Goal: Information Seeking & Learning: Learn about a topic

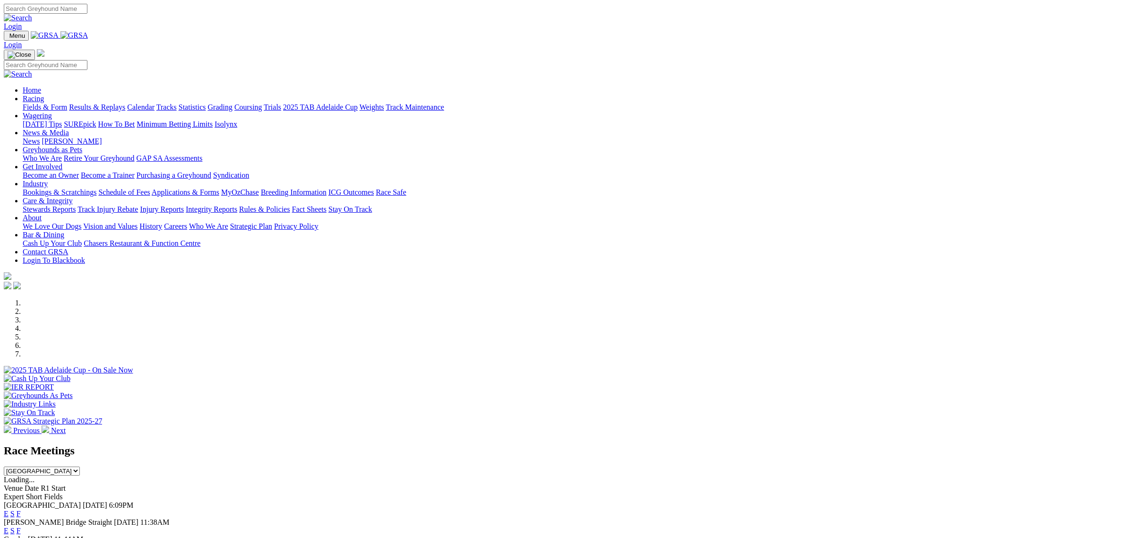
click at [44, 95] on link "Racing" at bounding box center [33, 99] width 21 height 8
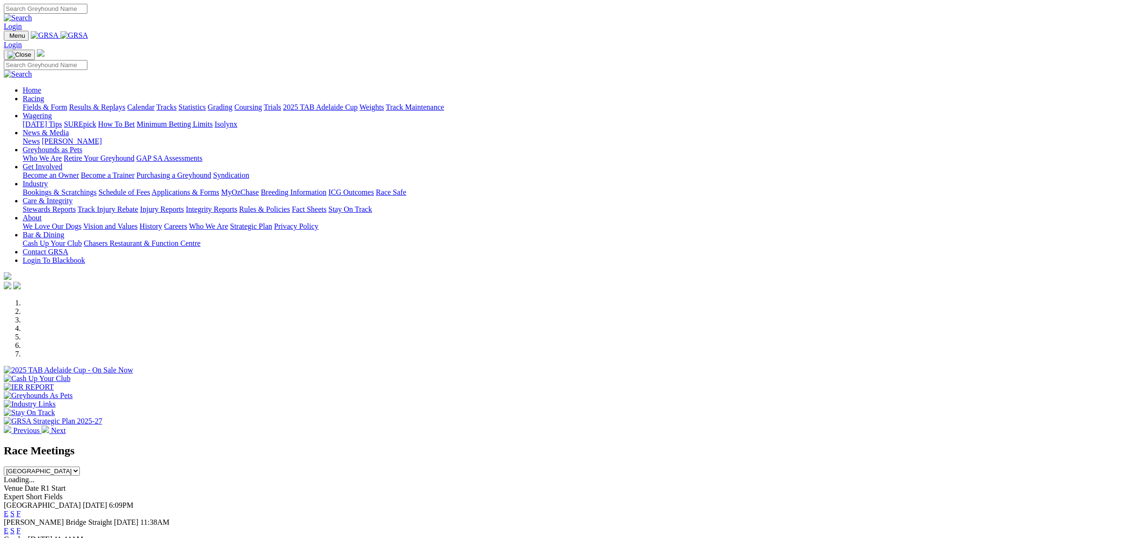
click at [44, 95] on link "Racing" at bounding box center [33, 99] width 21 height 8
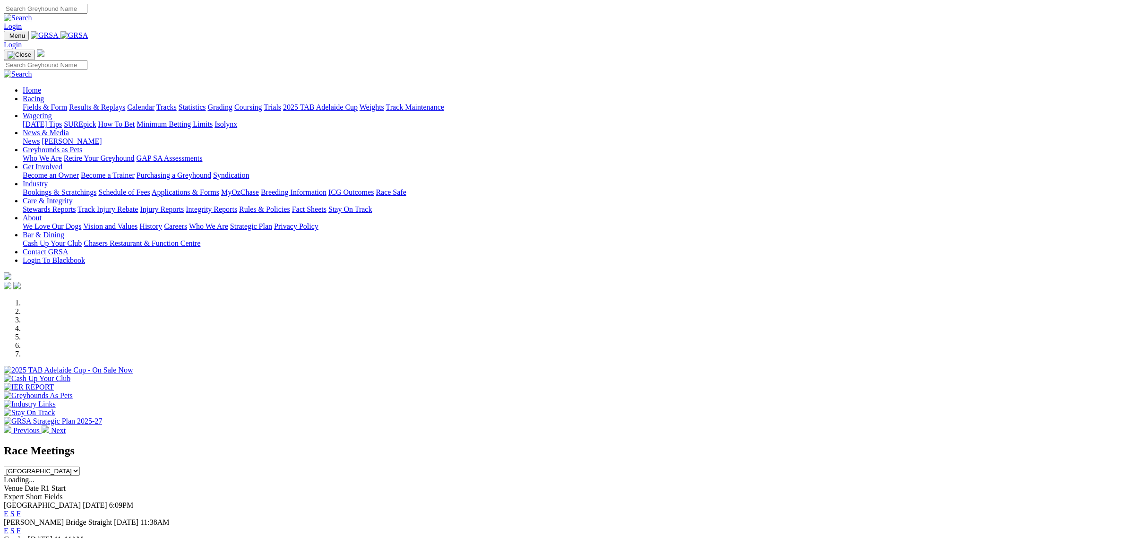
click at [44, 95] on link "Racing" at bounding box center [33, 99] width 21 height 8
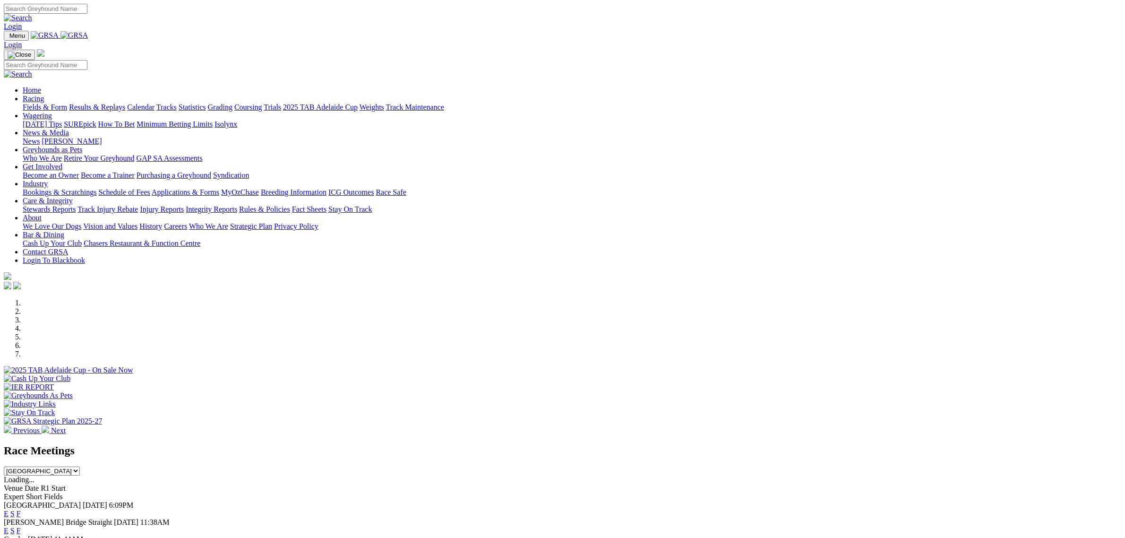
click at [44, 95] on link "Racing" at bounding box center [33, 99] width 21 height 8
click at [67, 103] on link "Fields & Form" at bounding box center [45, 107] width 44 height 8
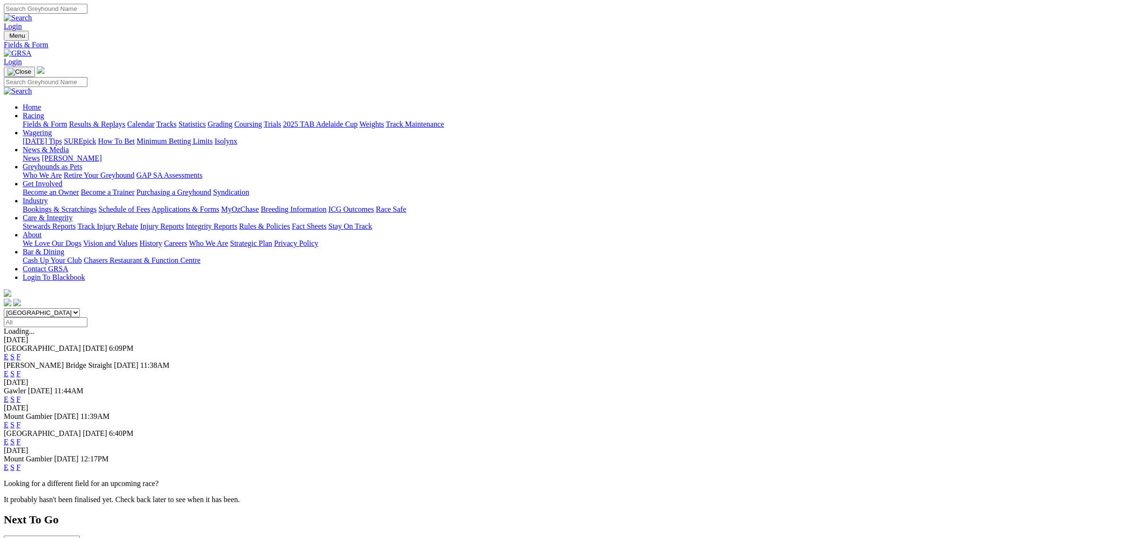
click at [80, 308] on select "South Australia New South Wales Northern Territory Queensland Tasmania Victoria…" at bounding box center [42, 312] width 76 height 9
select select "QLD"
click at [80, 308] on select "South Australia New South Wales Northern Territory Queensland Tasmania Victoria…" at bounding box center [42, 312] width 76 height 9
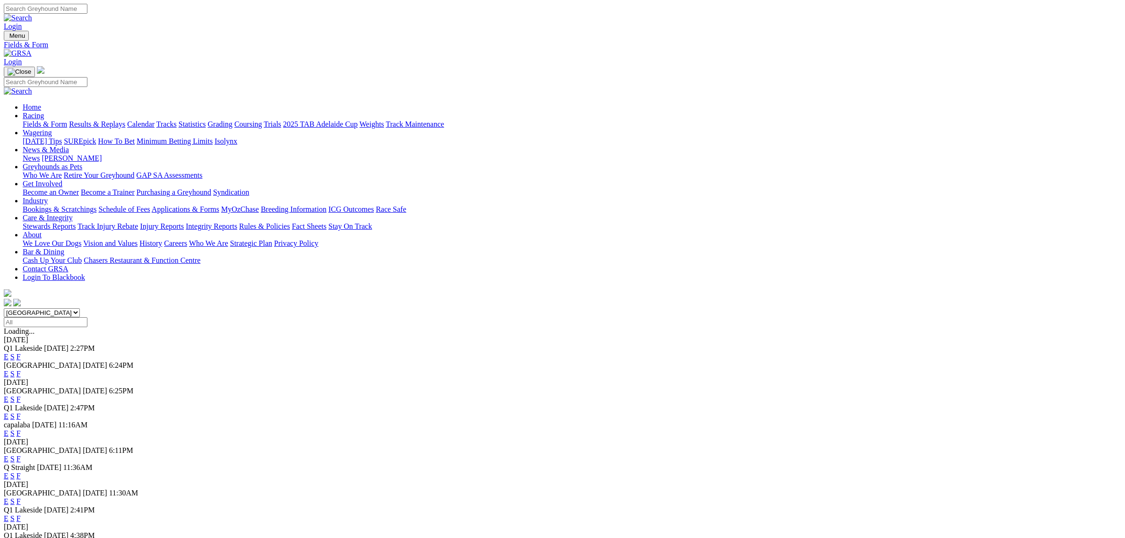
click at [9, 353] on link "E" at bounding box center [6, 357] width 5 height 8
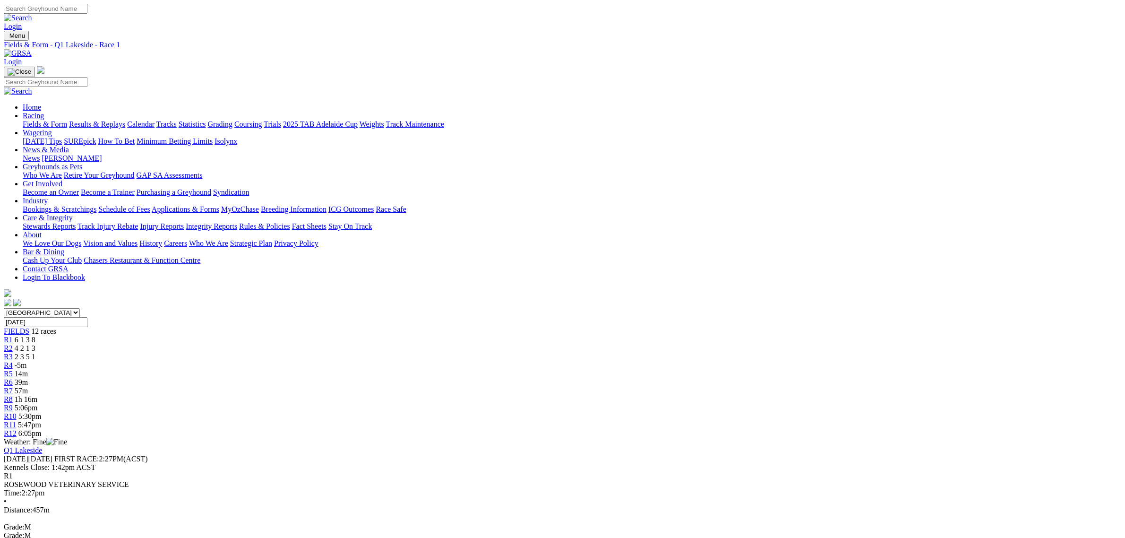
click at [28, 370] on span "14m" at bounding box center [21, 374] width 13 height 8
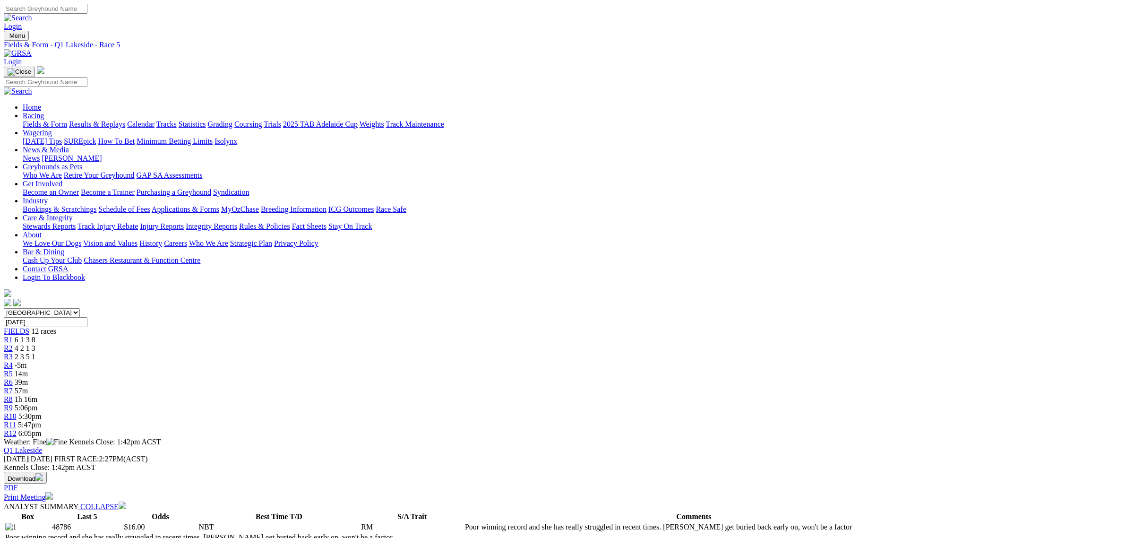
click at [38, 404] on span "5:06pm" at bounding box center [26, 408] width 23 height 8
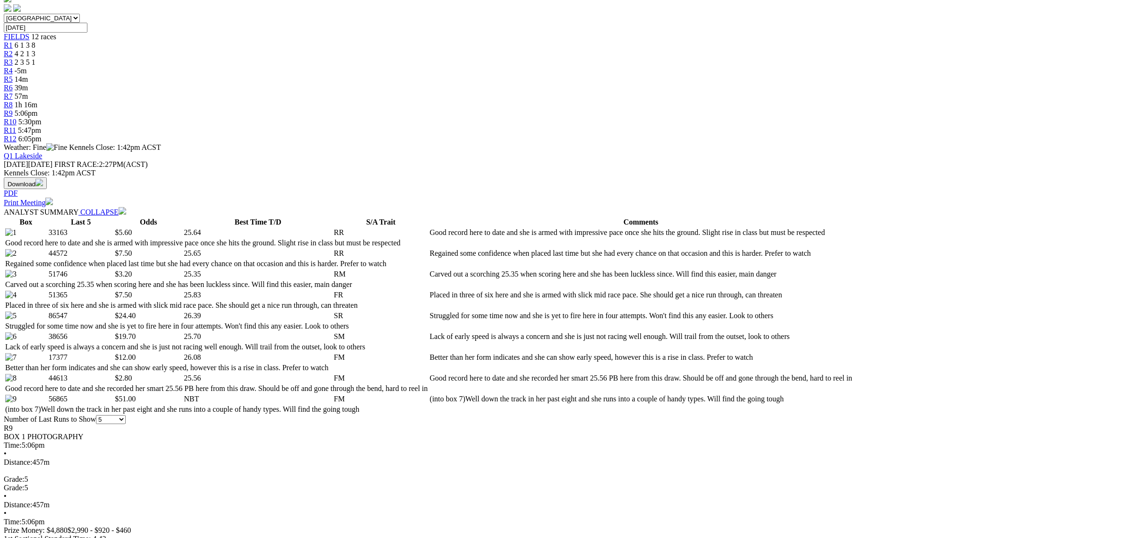
scroll to position [295, 0]
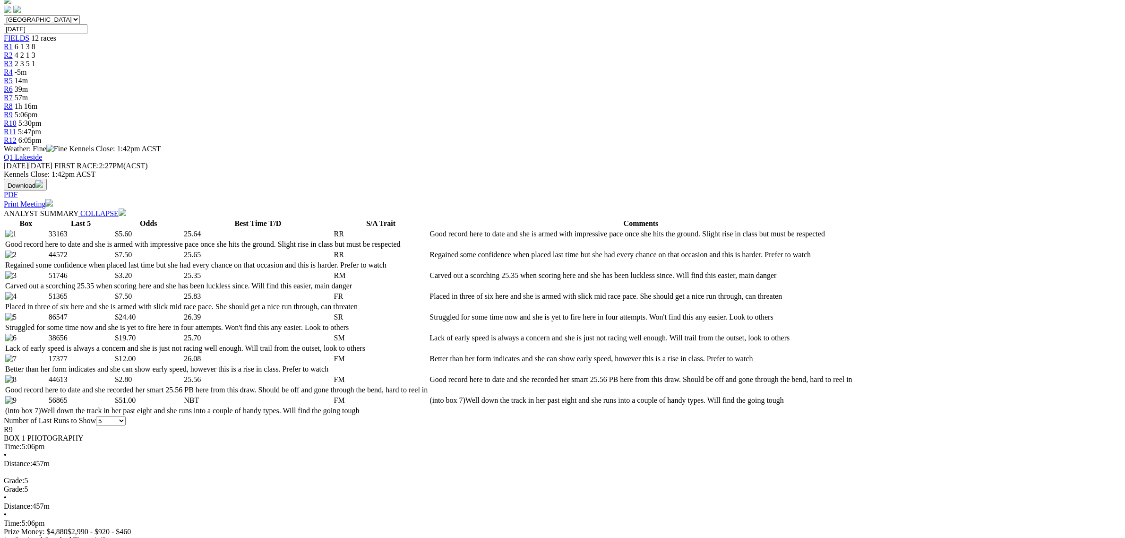
scroll to position [0, 0]
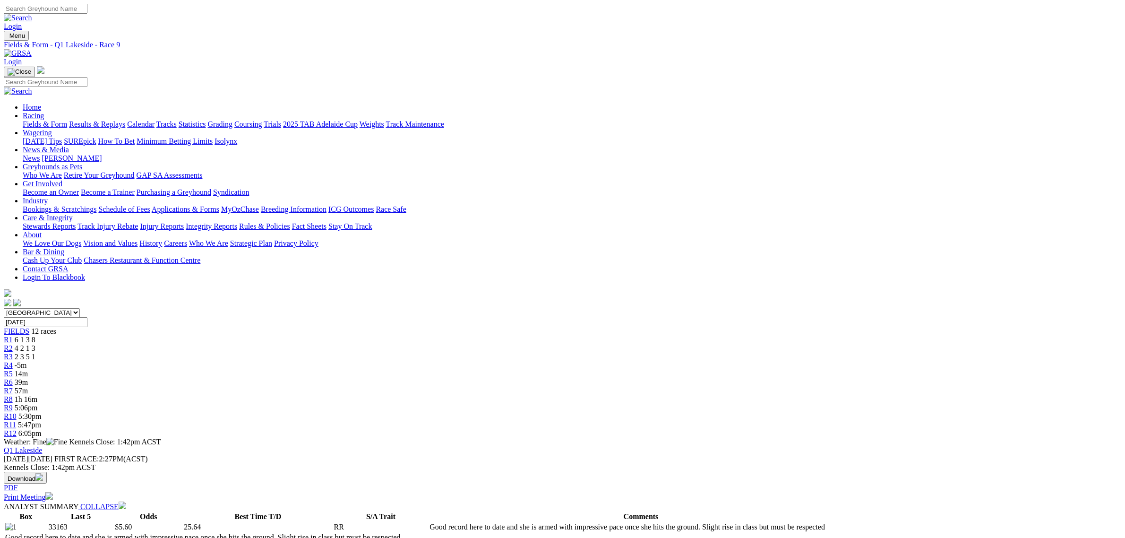
click at [726, 412] on div "R10 5:30pm" at bounding box center [563, 416] width 1118 height 9
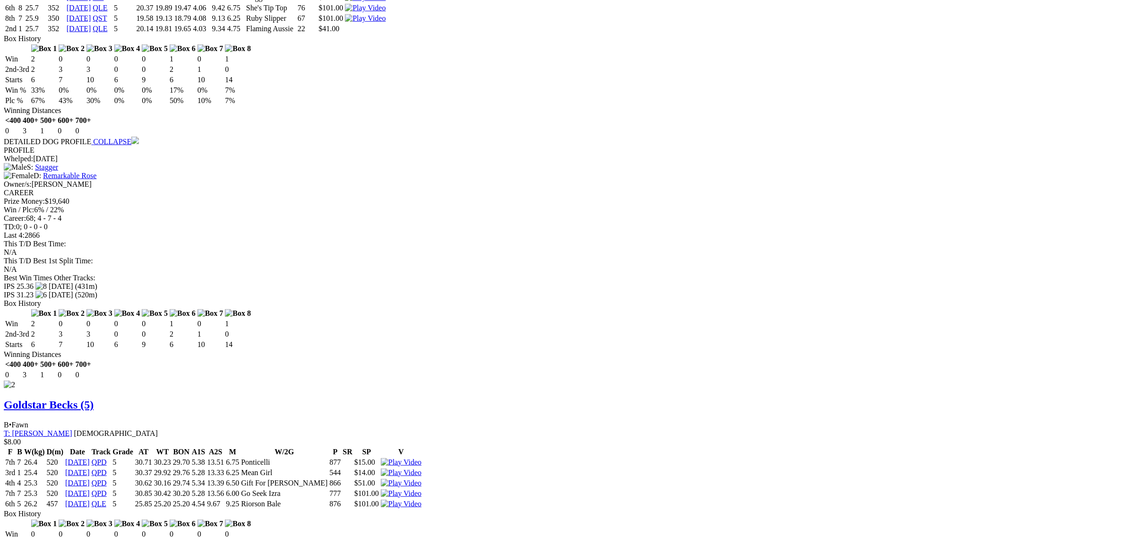
scroll to position [1122, 0]
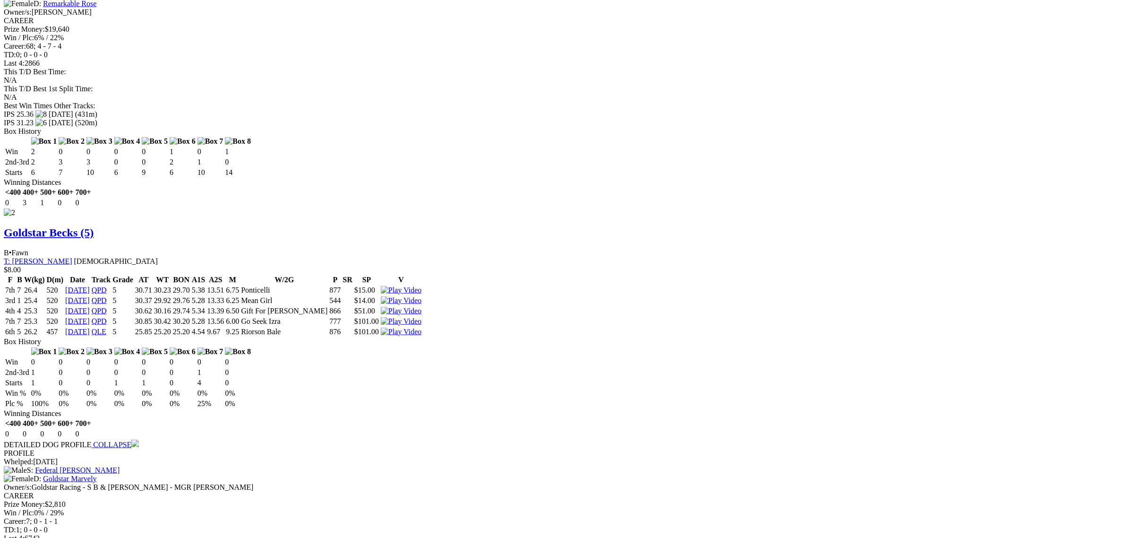
scroll to position [1240, 0]
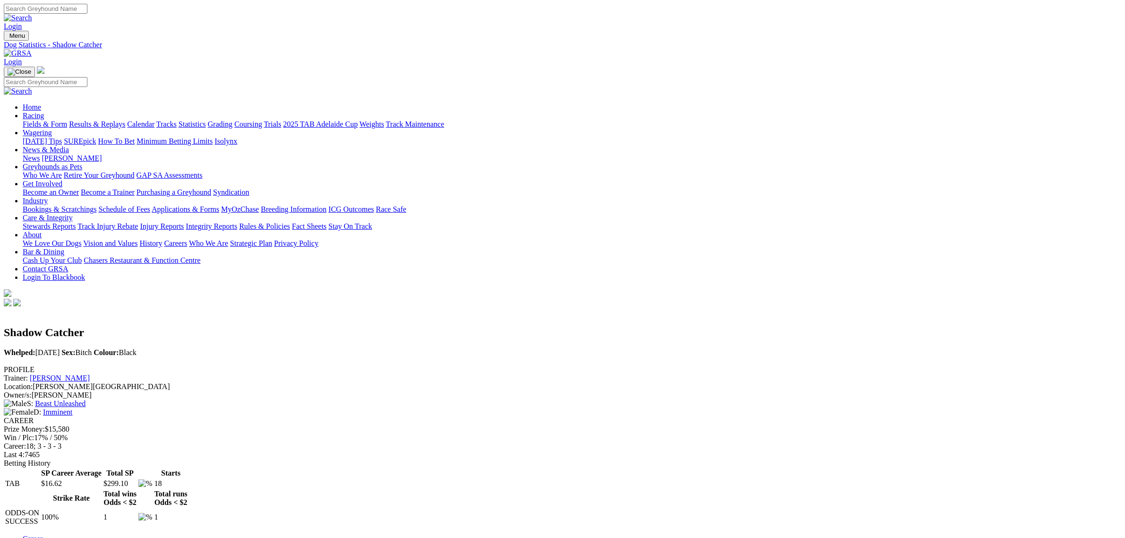
scroll to position [413, 0]
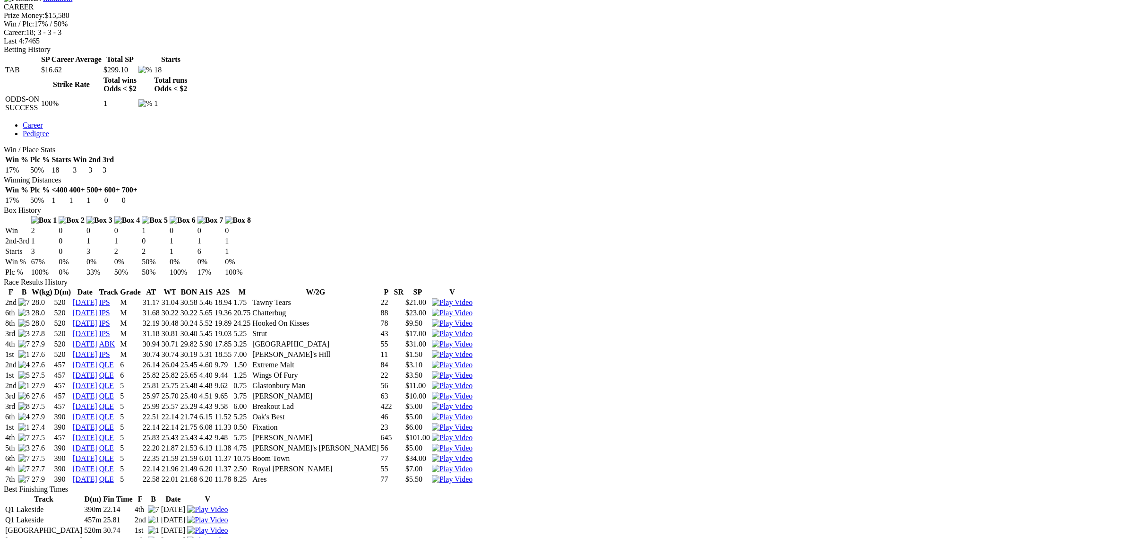
click at [473, 402] on img at bounding box center [452, 406] width 41 height 9
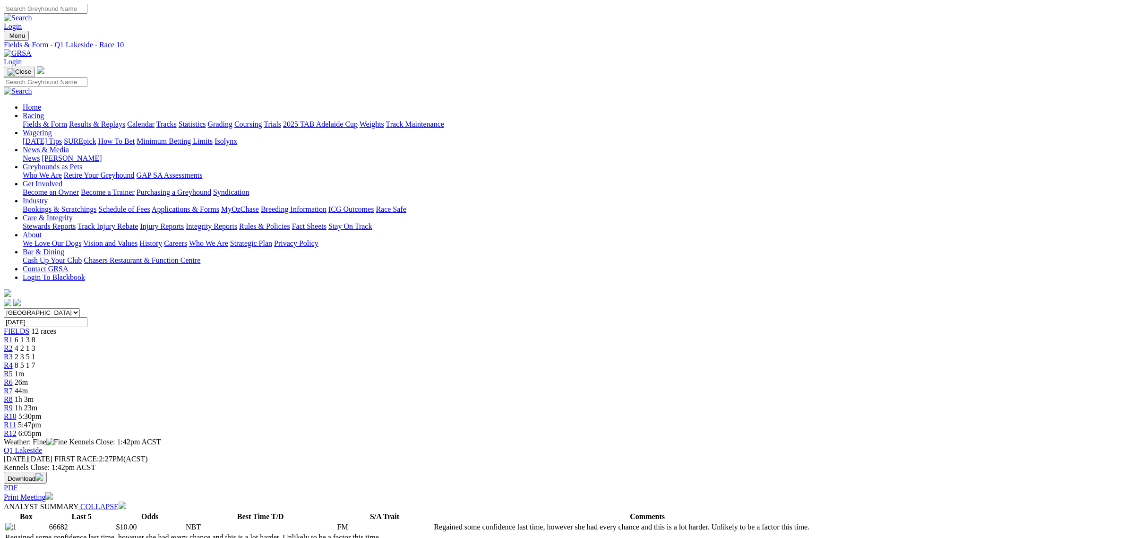
click at [24, 370] on span "1m" at bounding box center [19, 374] width 9 height 8
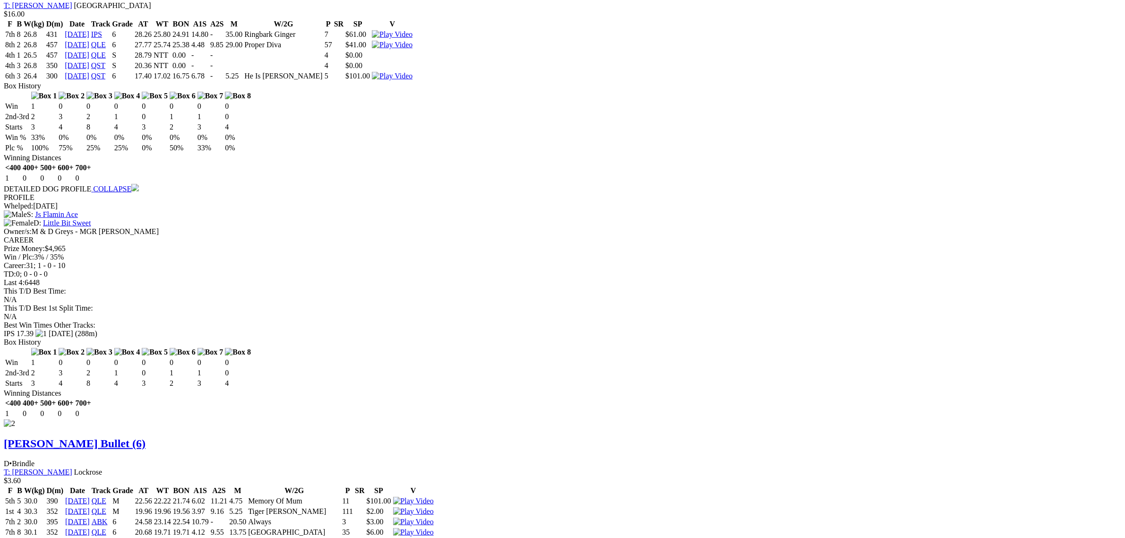
scroll to position [1063, 0]
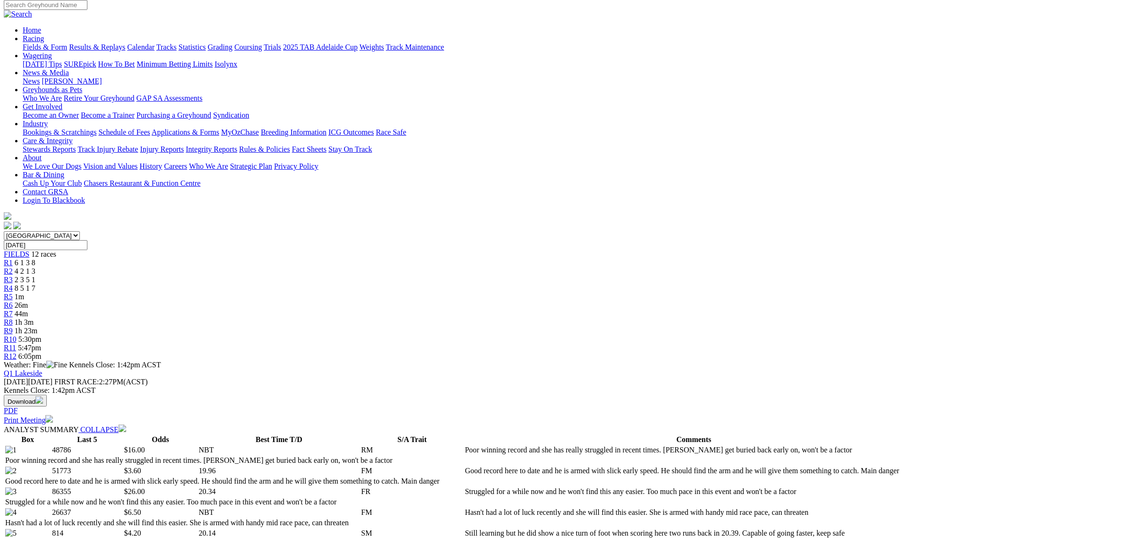
scroll to position [0, 0]
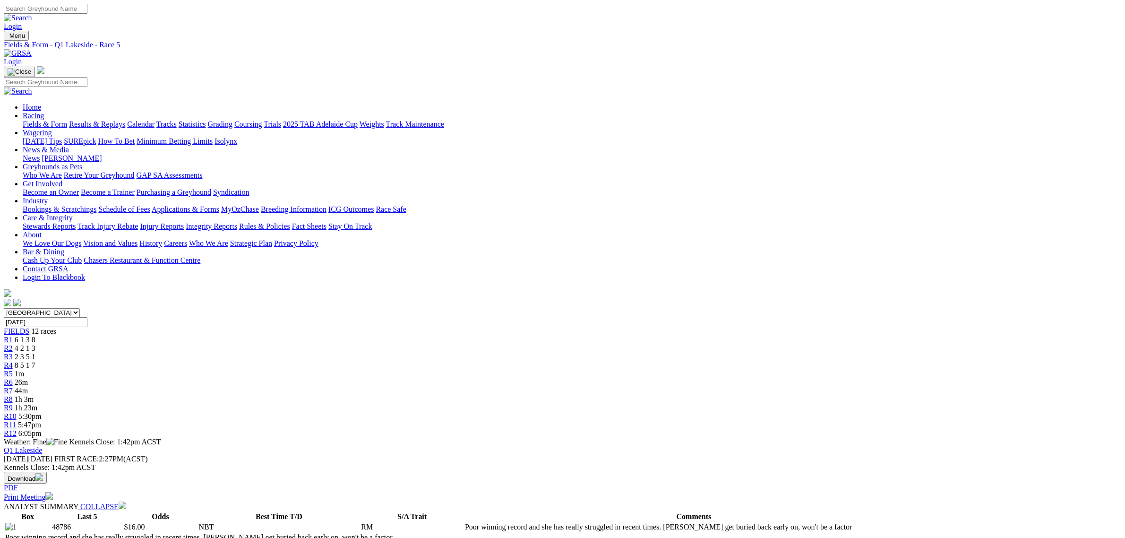
click at [13, 378] on link "R6" at bounding box center [8, 382] width 9 height 8
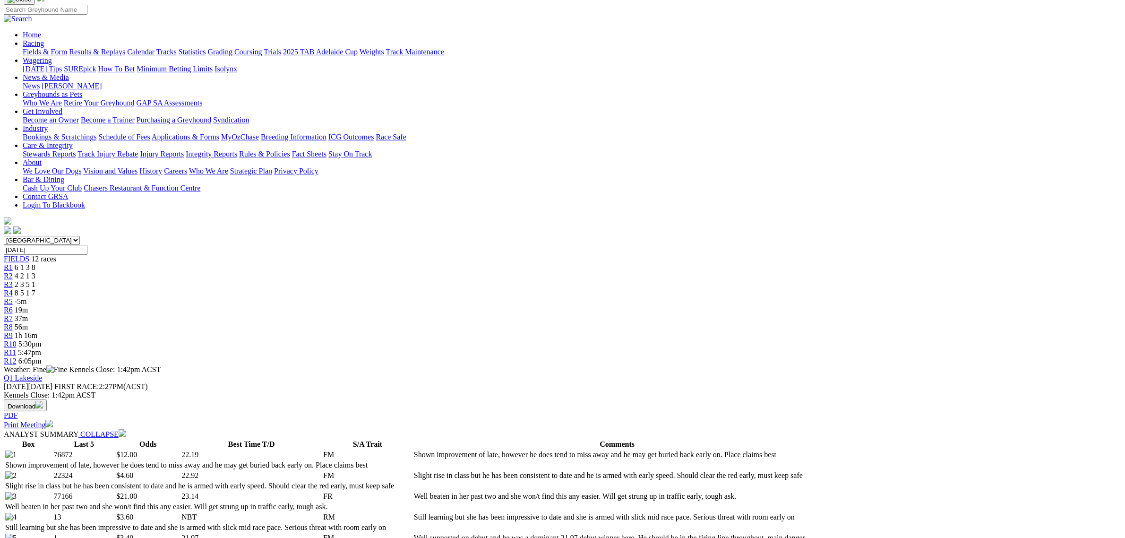
scroll to position [236, 0]
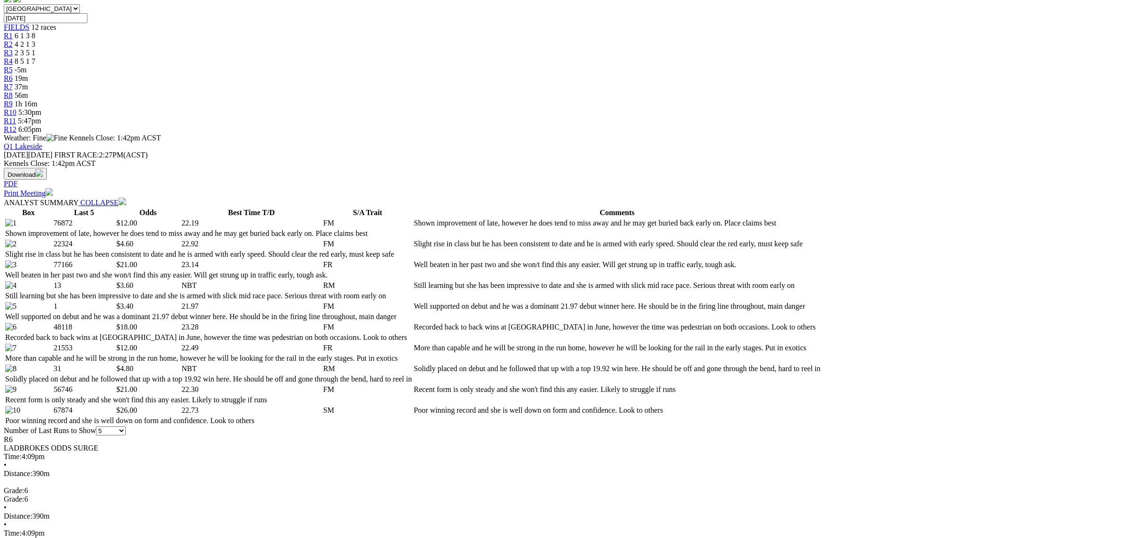
scroll to position [354, 0]
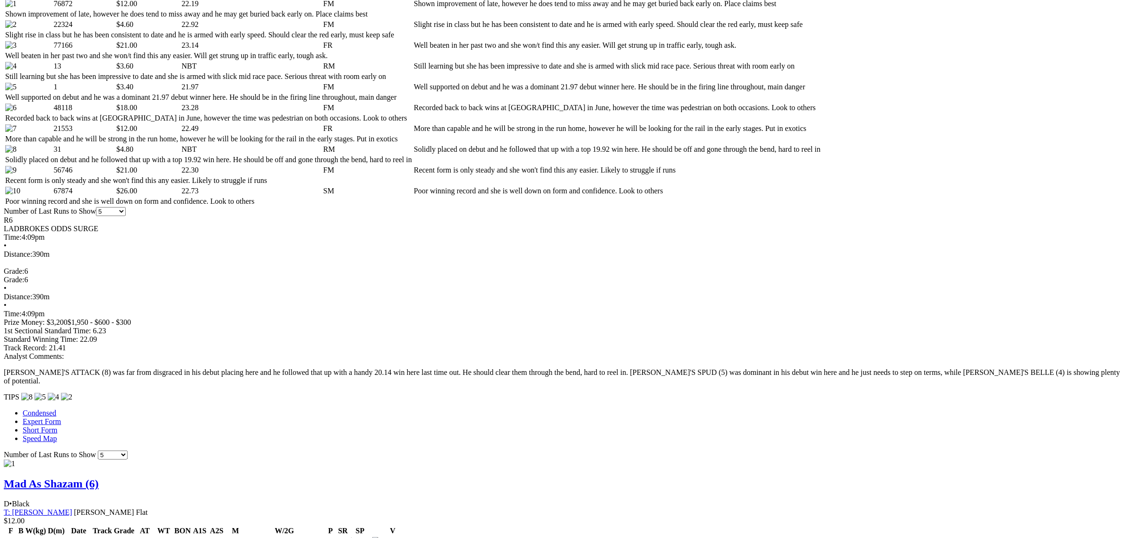
scroll to position [591, 0]
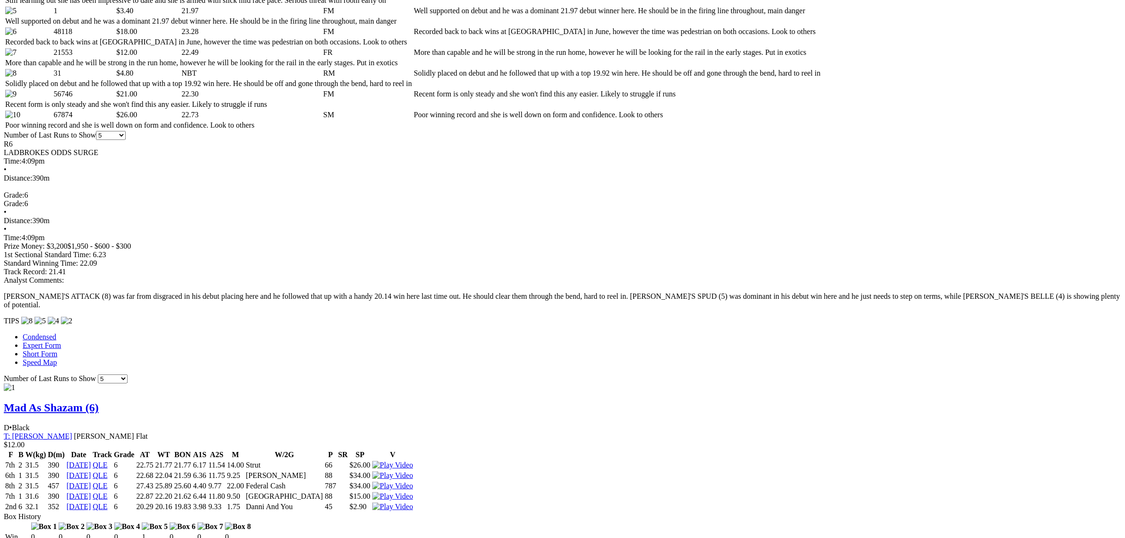
scroll to position [709, 0]
